Goal: Information Seeking & Learning: Learn about a topic

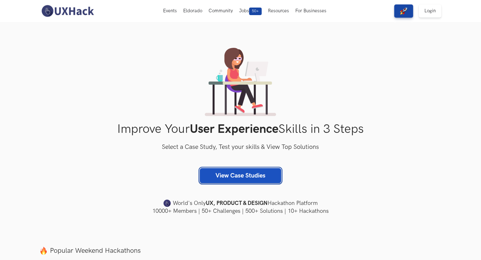
click at [249, 179] on link "View Case Studies" at bounding box center [240, 175] width 81 height 15
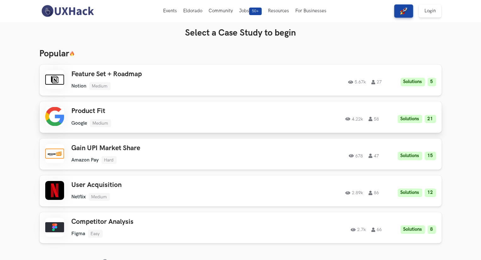
click at [180, 115] on div "Product Fit Google Medium Google Medium Solutions 21 4.22k 58" at bounding box center [161, 117] width 179 height 20
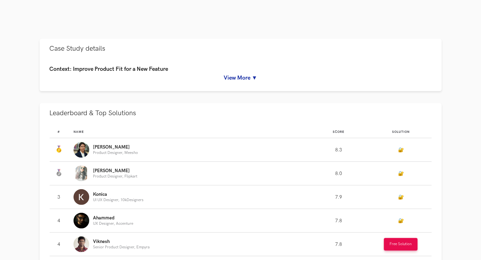
scroll to position [262, 0]
